Goal: Check status

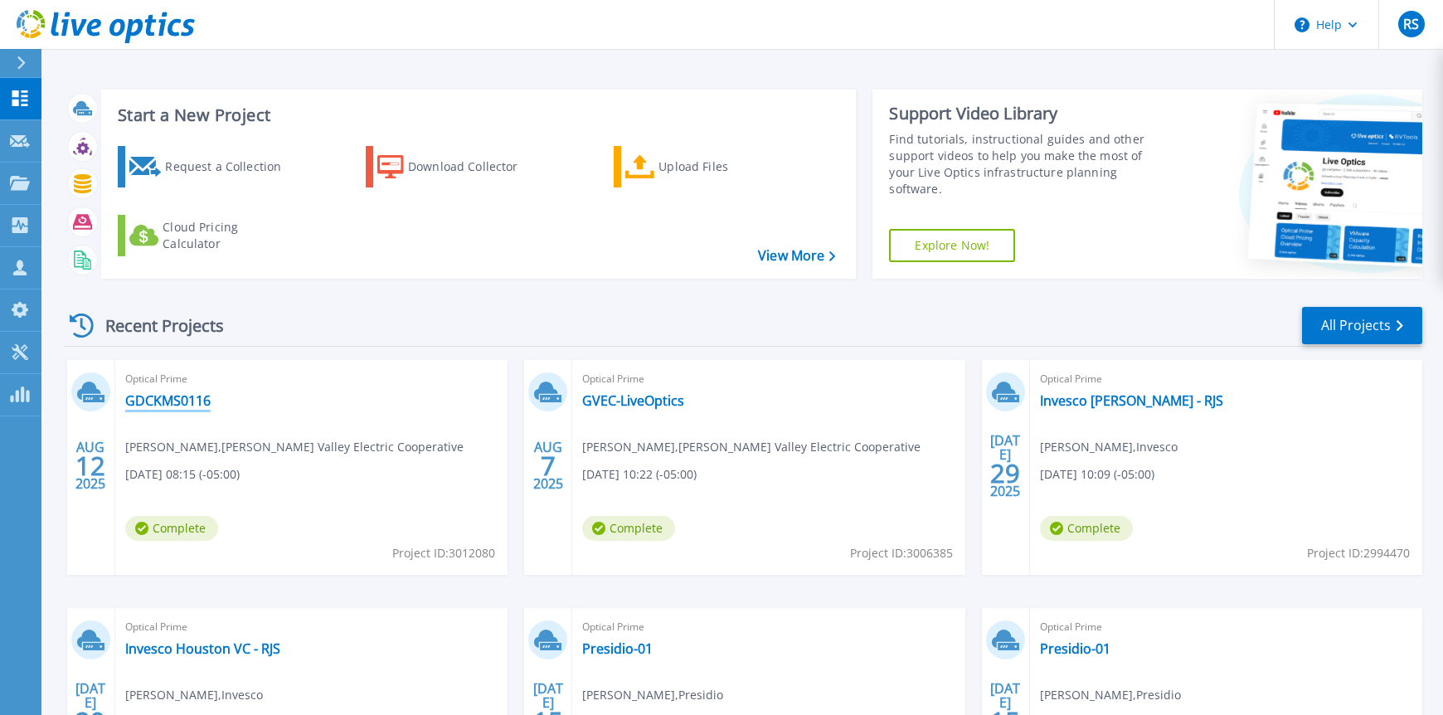
click at [165, 406] on link "GDCKMS0116" at bounding box center [167, 400] width 85 height 17
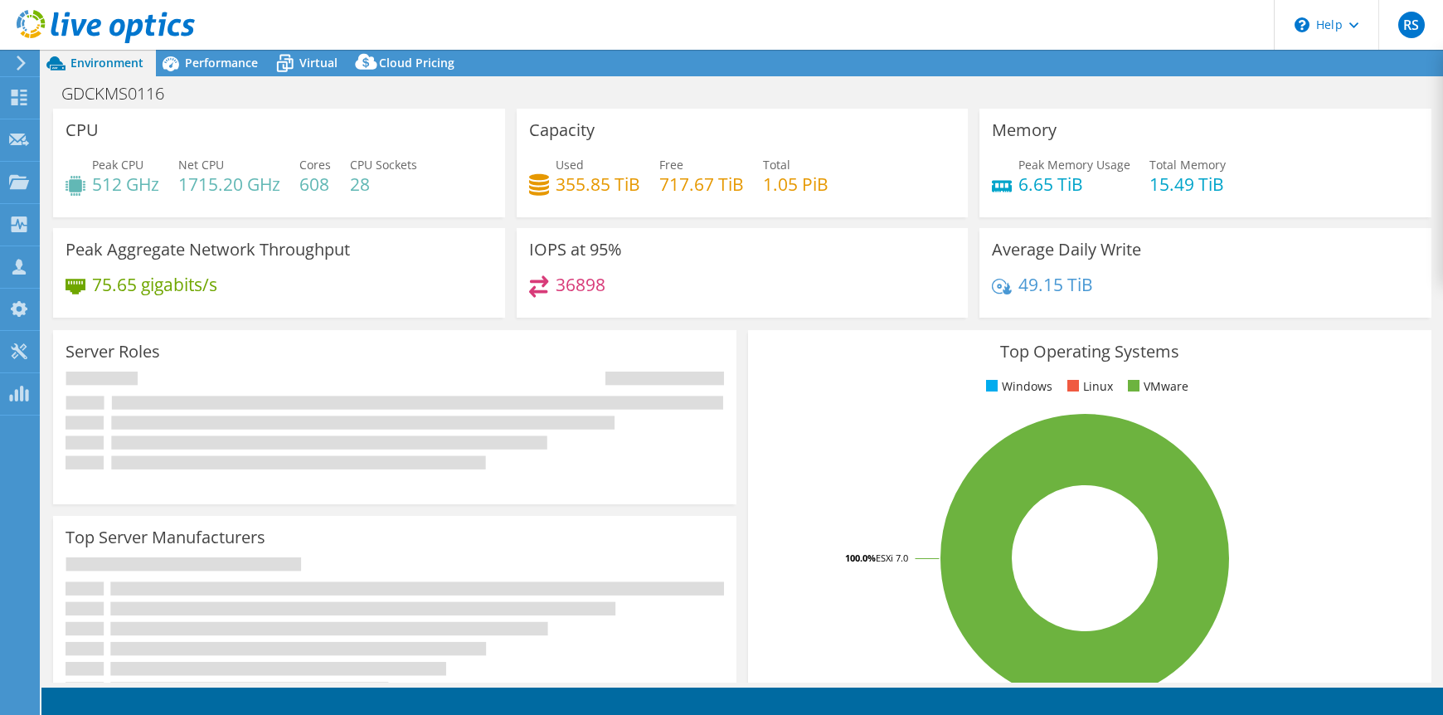
select select "USD"
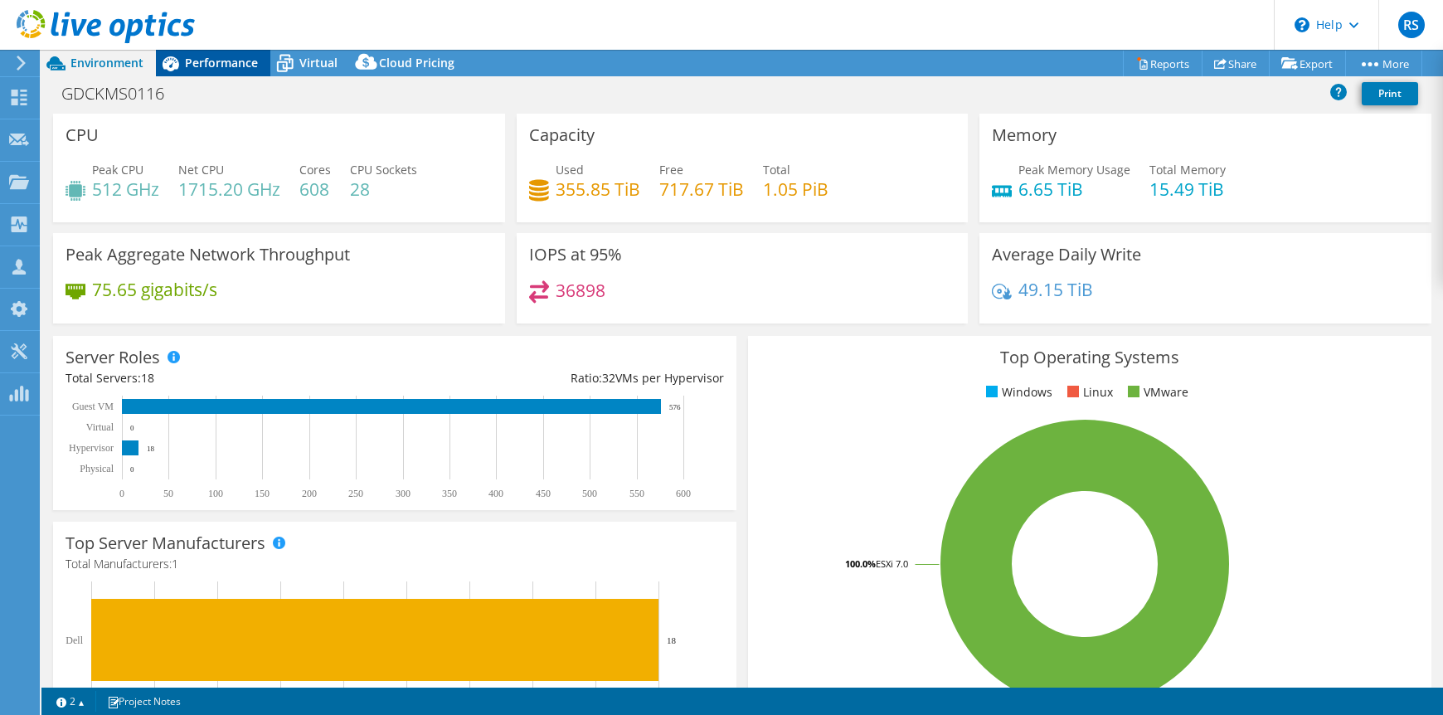
click at [211, 66] on span "Performance" at bounding box center [221, 63] width 73 height 16
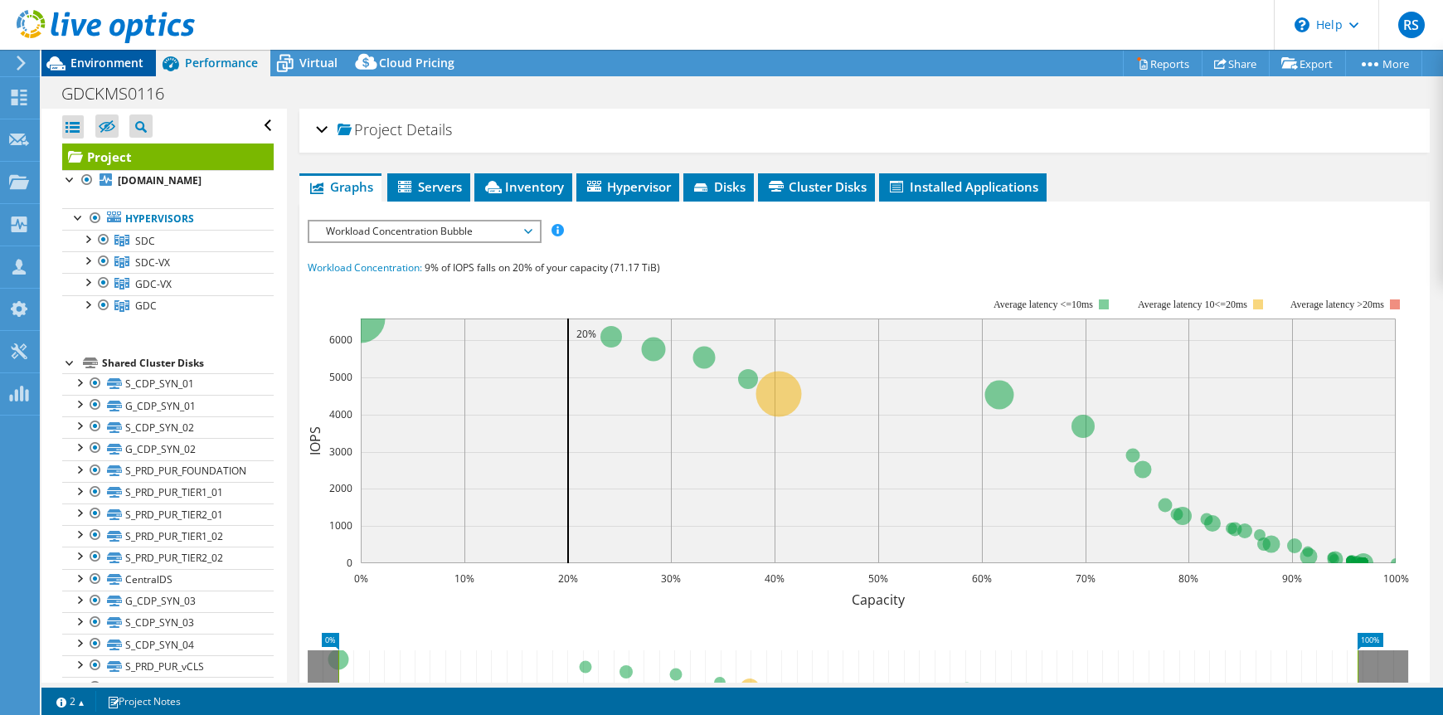
click at [114, 74] on div "Environment" at bounding box center [98, 63] width 114 height 27
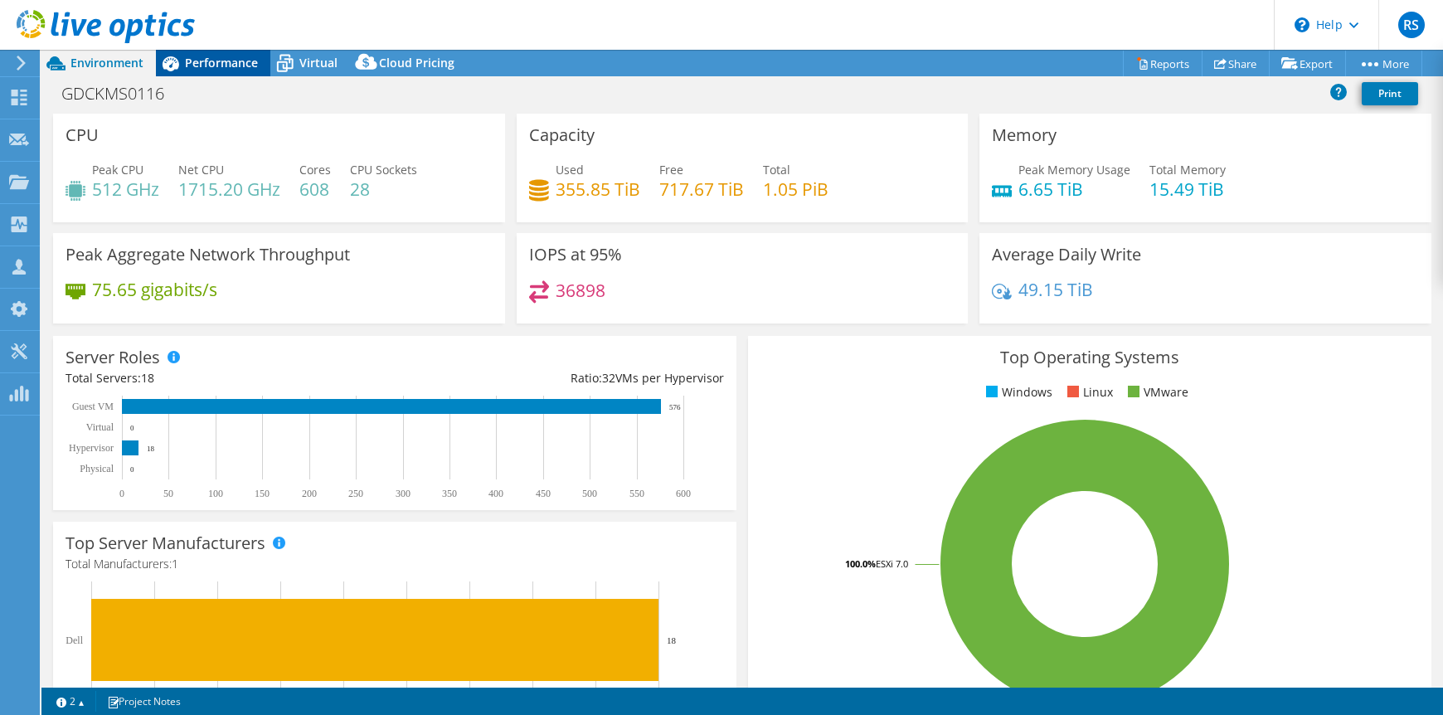
click at [194, 60] on span "Performance" at bounding box center [221, 63] width 73 height 16
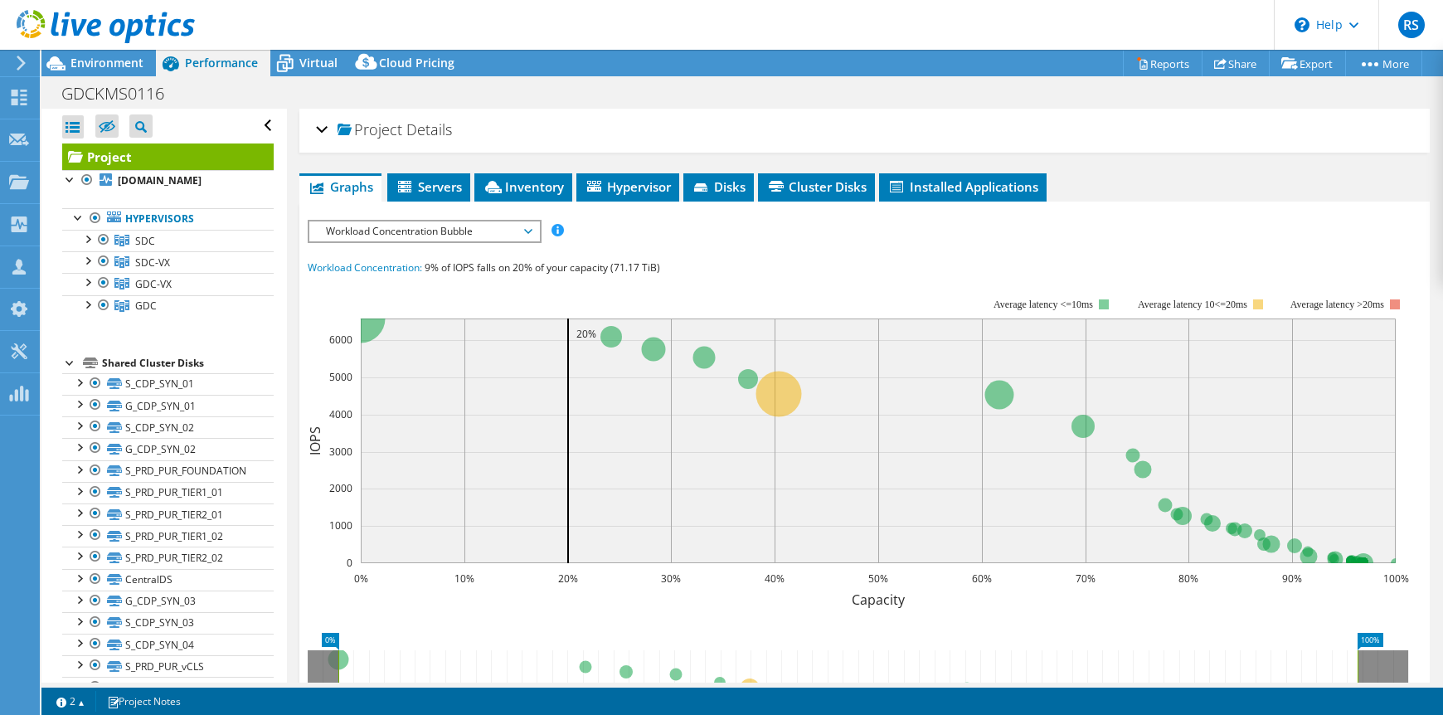
click at [98, 157] on link "Project" at bounding box center [167, 156] width 211 height 27
click at [323, 127] on div "Project Details" at bounding box center [864, 131] width 1097 height 36
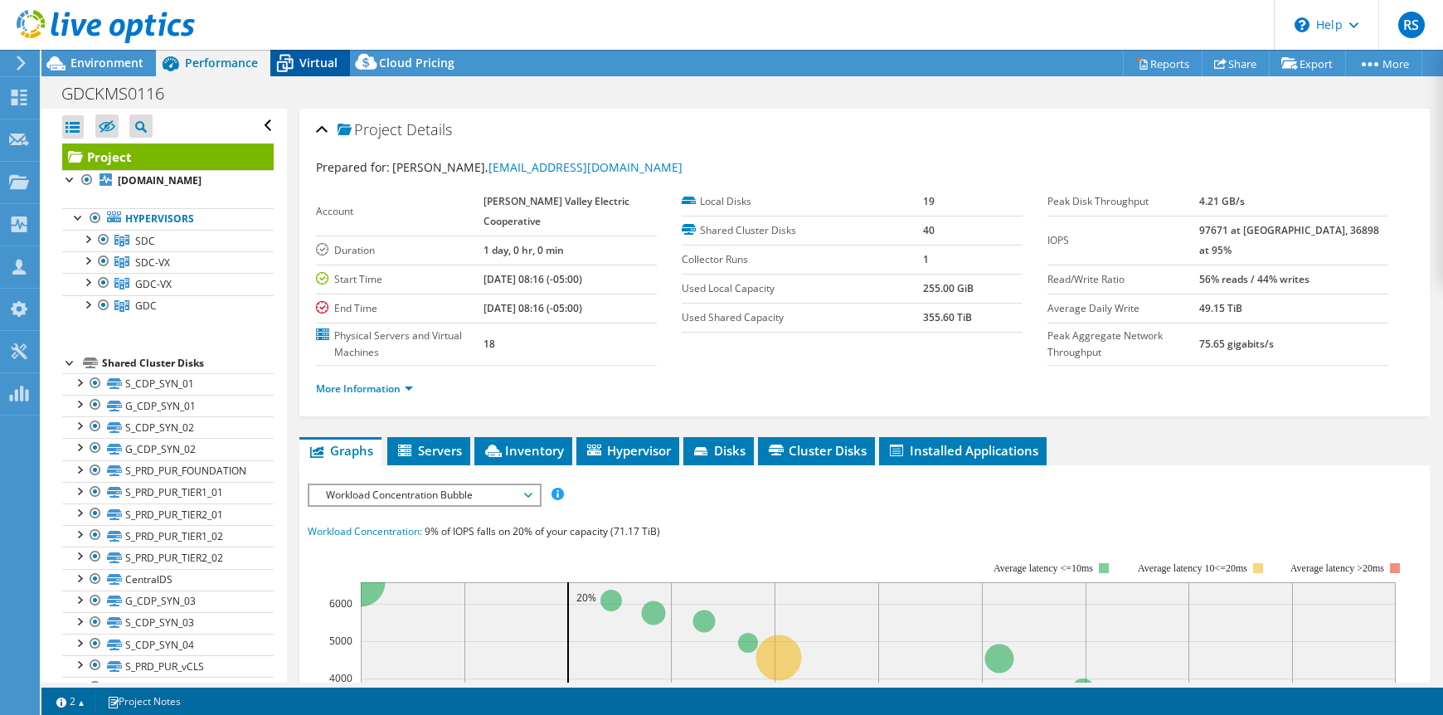
click at [313, 70] on span "Virtual" at bounding box center [318, 63] width 38 height 16
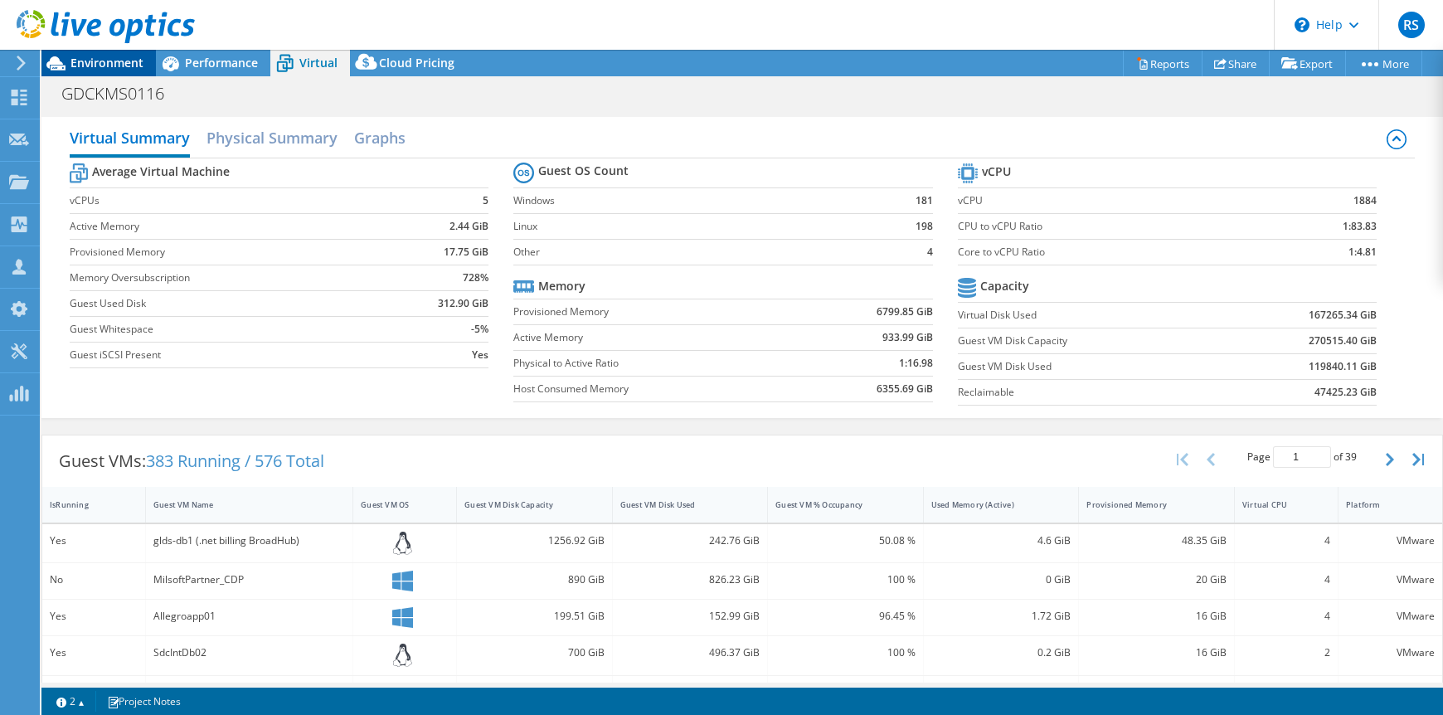
click at [90, 62] on span "Environment" at bounding box center [106, 63] width 73 height 16
